Goal: Information Seeking & Learning: Compare options

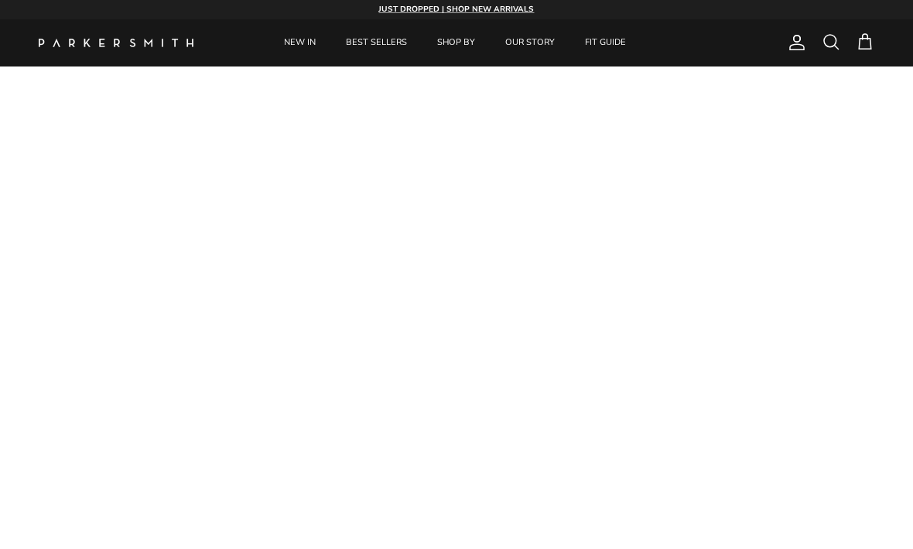
click at [299, 44] on link "NEW IN" at bounding box center [300, 42] width 60 height 47
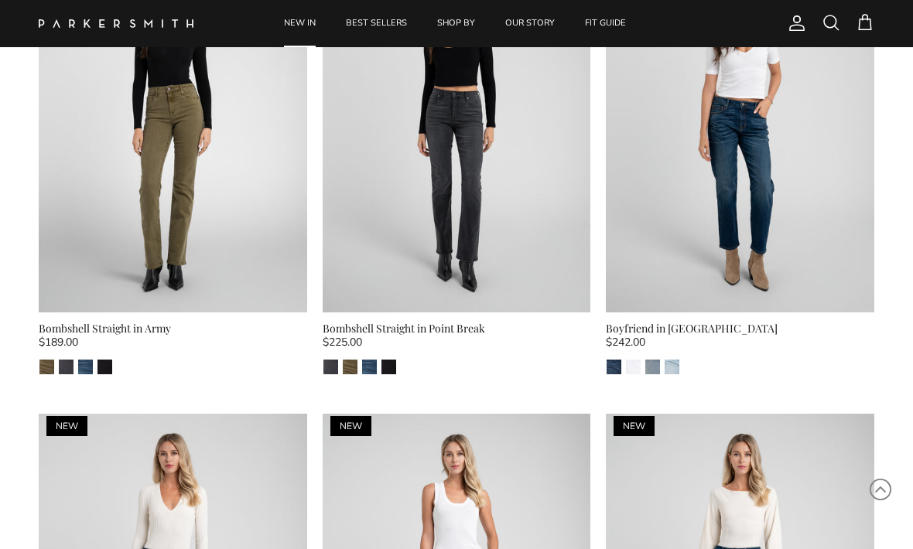
scroll to position [2933, 0]
click at [186, 151] on img at bounding box center [173, 133] width 268 height 357
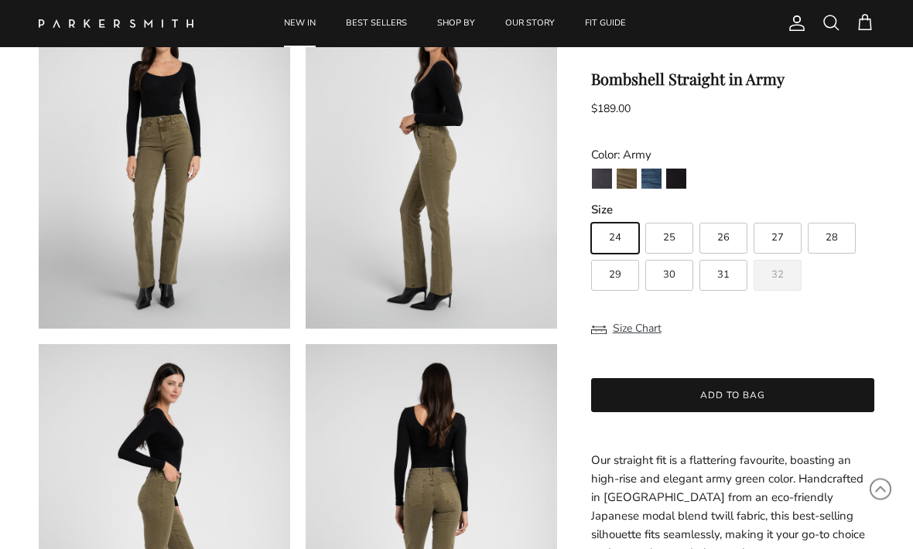
scroll to position [138, 0]
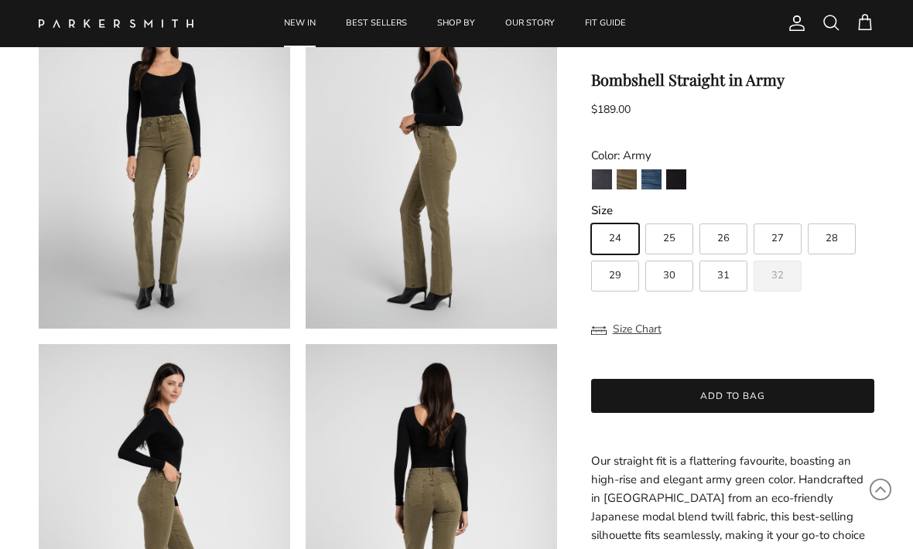
click at [650, 186] on img "La Jolla" at bounding box center [651, 179] width 20 height 20
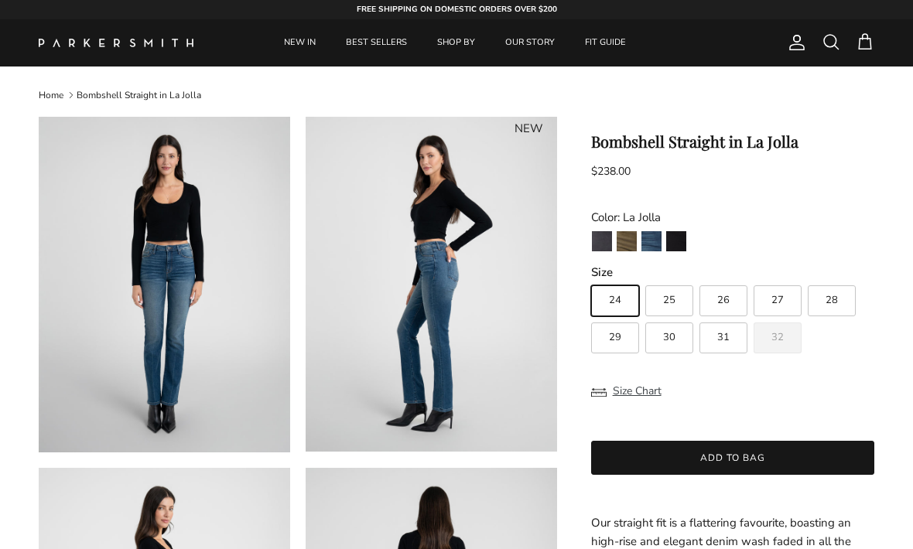
click at [597, 239] on img "Point Break" at bounding box center [602, 241] width 20 height 20
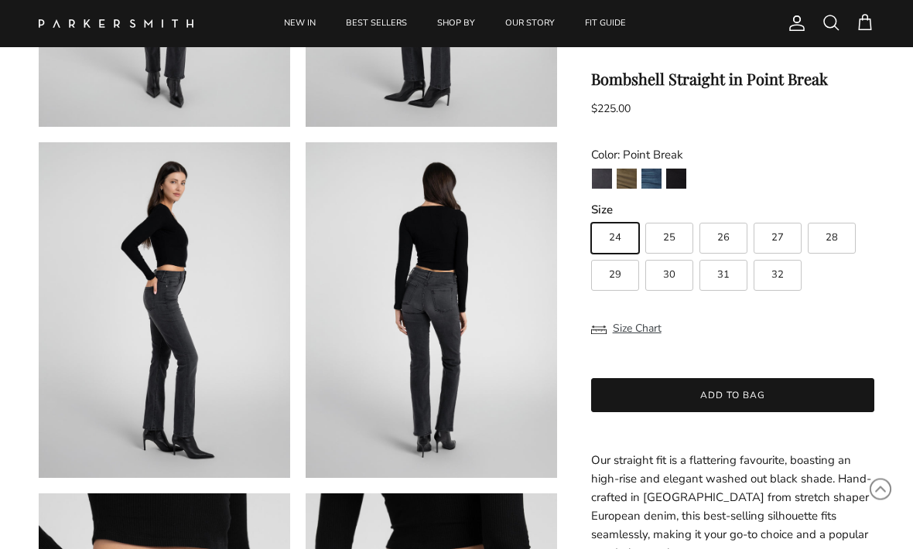
scroll to position [340, 0]
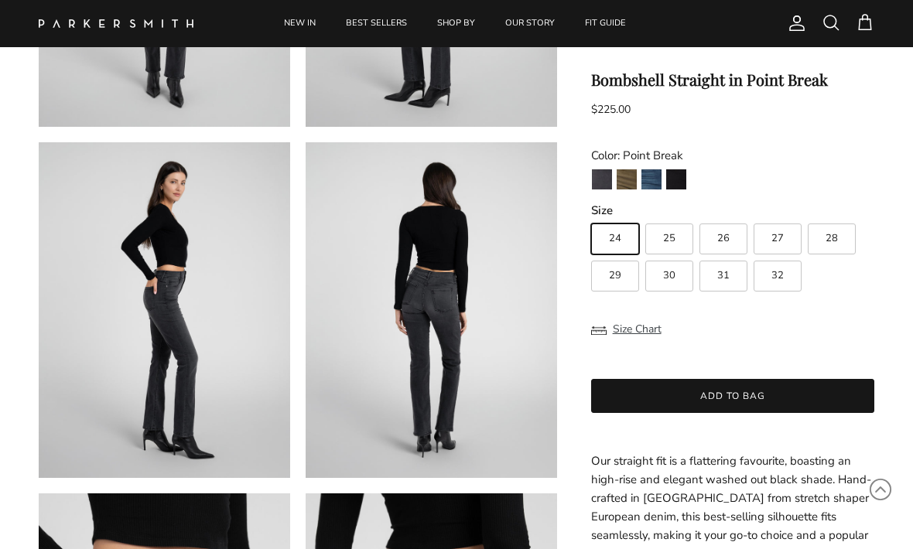
click at [674, 181] on img "Stallion" at bounding box center [676, 179] width 20 height 20
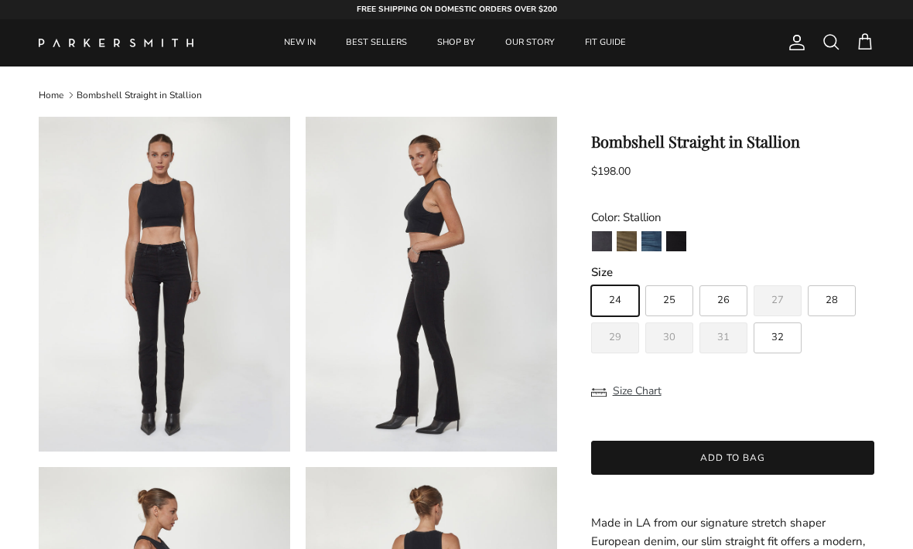
scroll to position [7, 0]
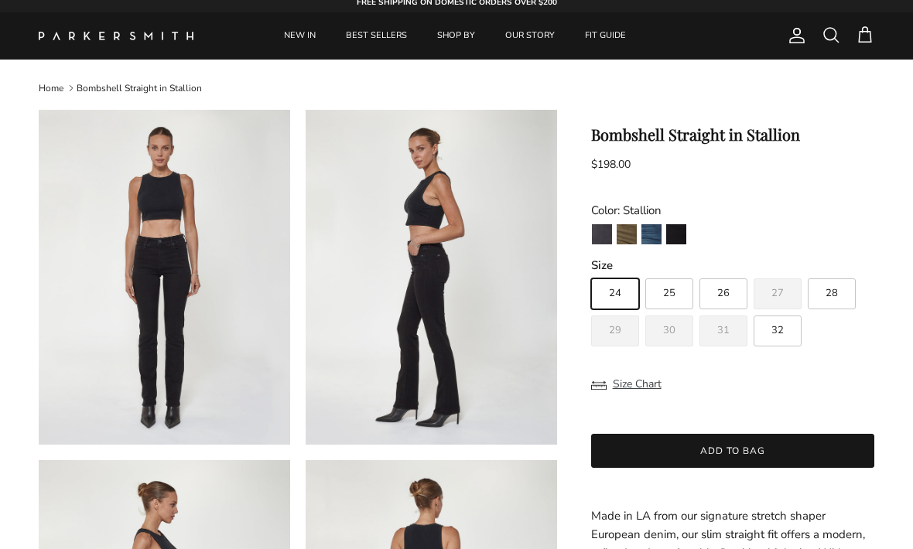
click at [600, 235] on img "Point Break" at bounding box center [602, 234] width 20 height 20
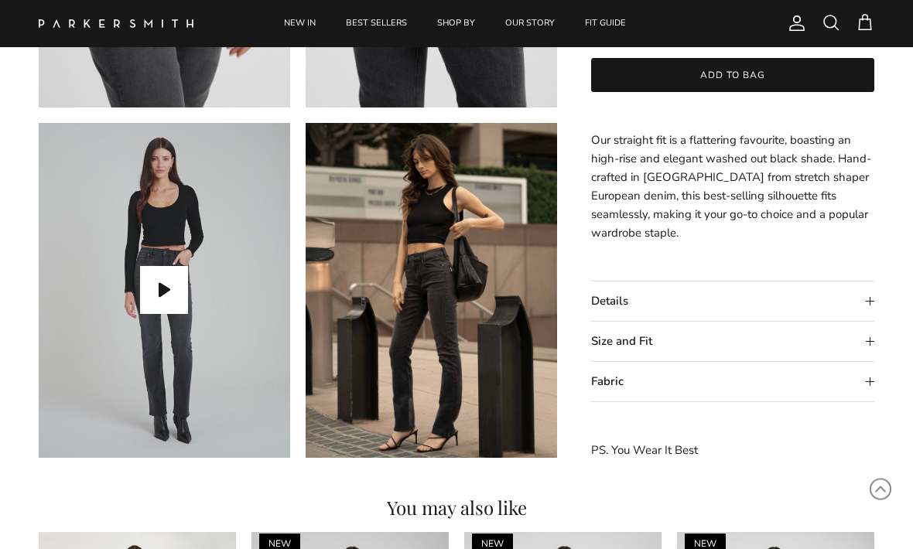
scroll to position [1061, 0]
click at [857, 308] on summary "Details" at bounding box center [732, 301] width 283 height 39
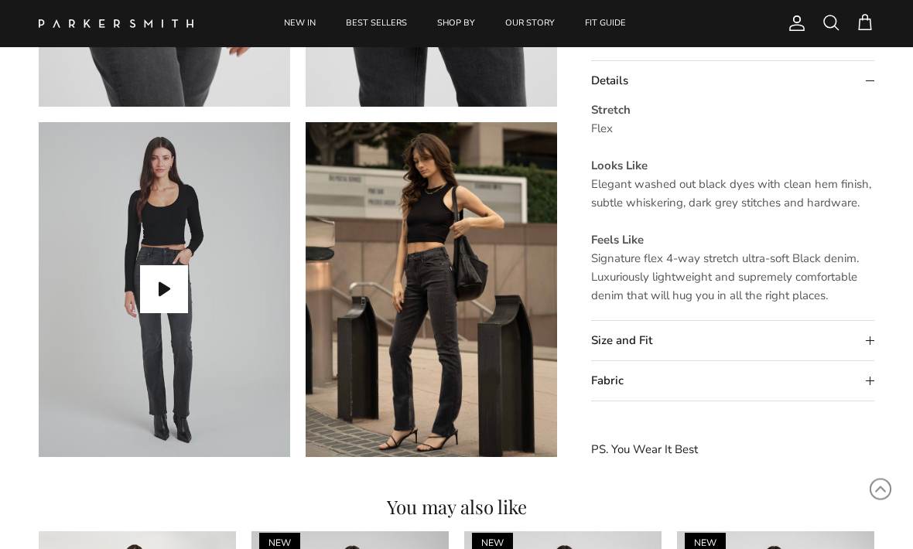
click at [831, 332] on summary "Size and Fit" at bounding box center [732, 341] width 283 height 39
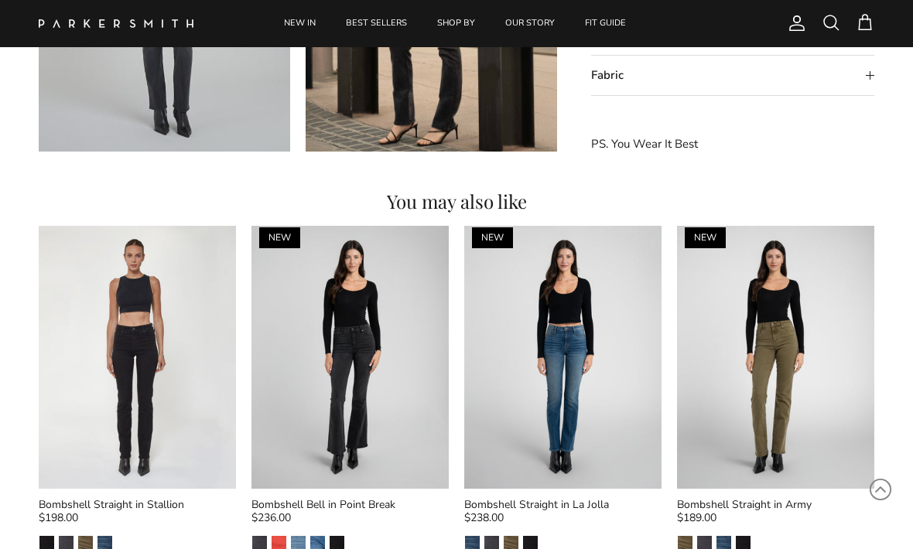
scroll to position [1371, 0]
